Goal: Find specific page/section: Find specific page/section

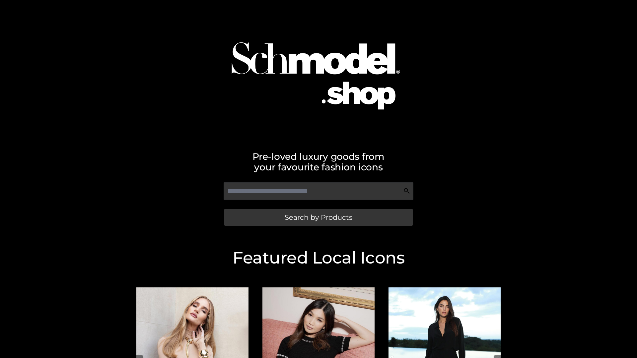
click at [318, 217] on span "Search by Products" at bounding box center [319, 217] width 68 height 7
